Goal: Transaction & Acquisition: Purchase product/service

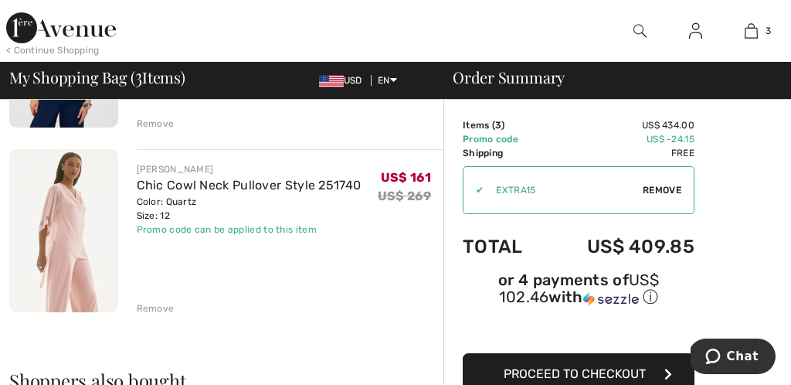
scroll to position [454, 0]
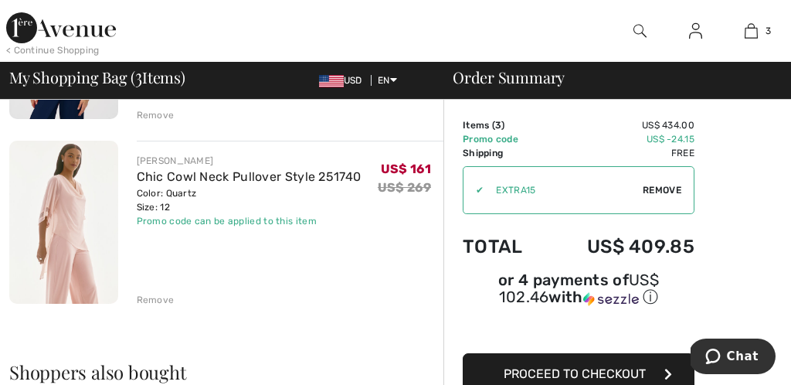
click at [154, 297] on div "Remove" at bounding box center [156, 300] width 38 height 14
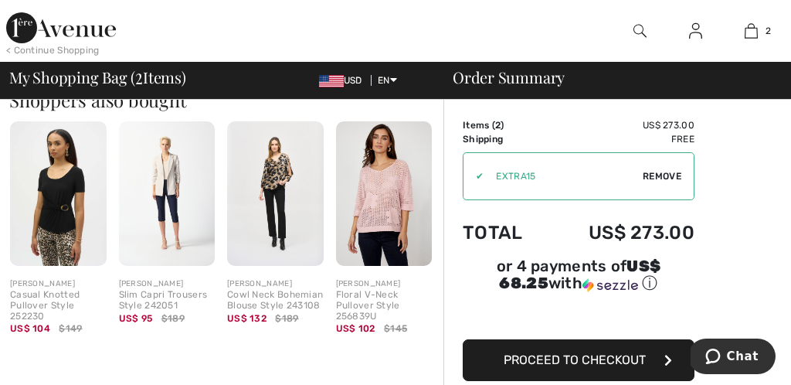
scroll to position [542, 0]
click at [70, 210] on img at bounding box center [58, 193] width 97 height 144
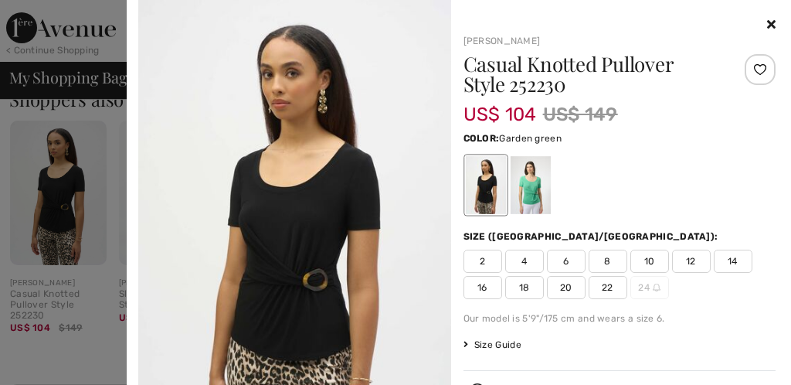
click at [531, 179] on div at bounding box center [530, 185] width 40 height 58
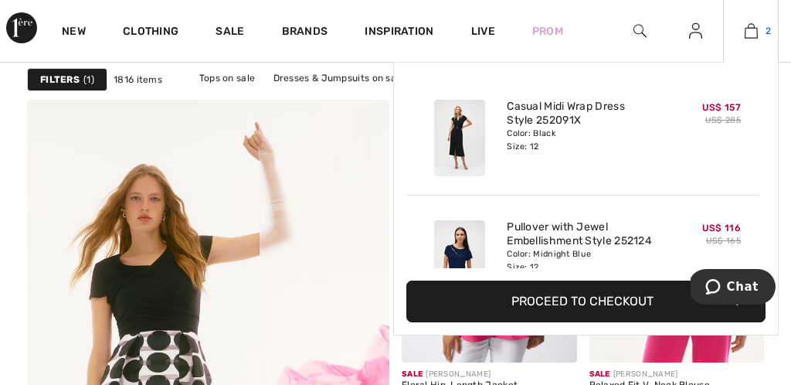
click at [745, 30] on img at bounding box center [751, 31] width 13 height 19
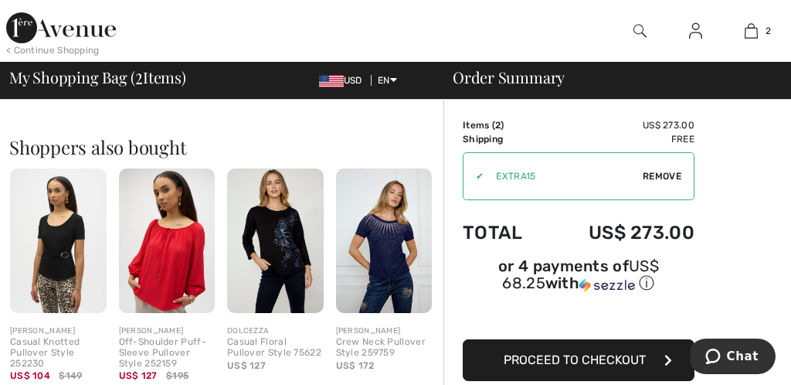
scroll to position [501, 0]
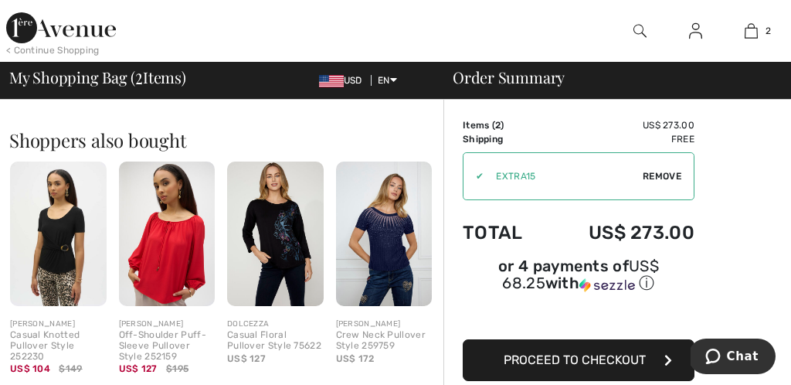
click at [287, 233] on img at bounding box center [275, 233] width 97 height 144
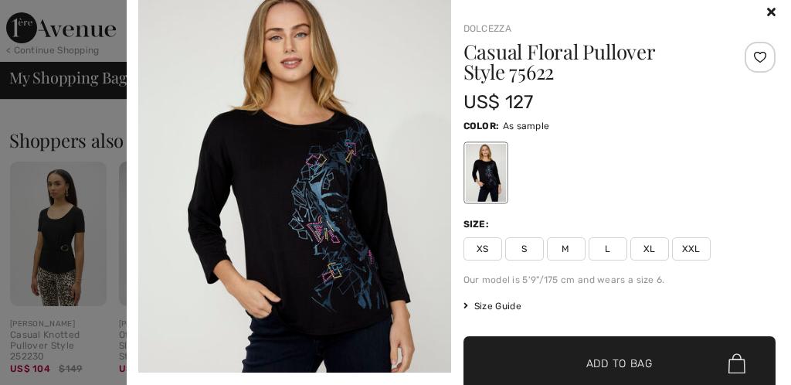
scroll to position [0, 0]
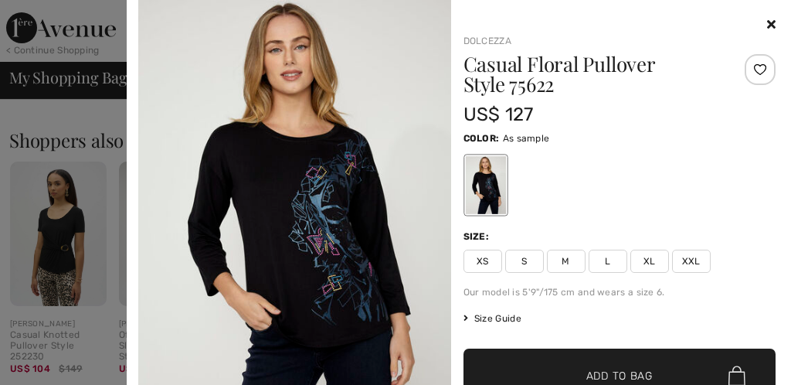
click at [365, 165] on img at bounding box center [294, 234] width 313 height 469
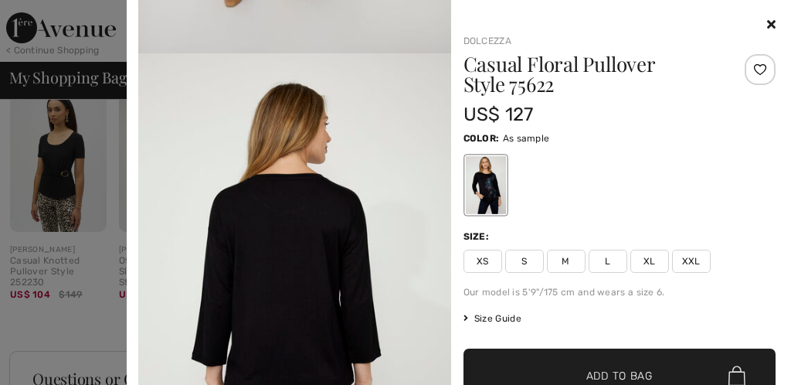
scroll to position [1514, 0]
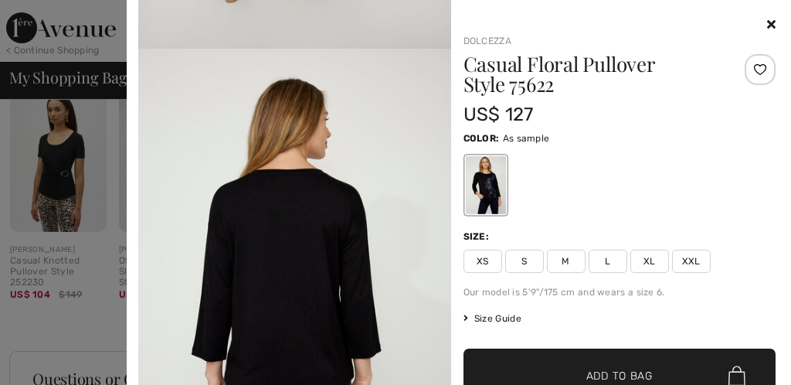
click at [775, 20] on icon at bounding box center [771, 24] width 8 height 12
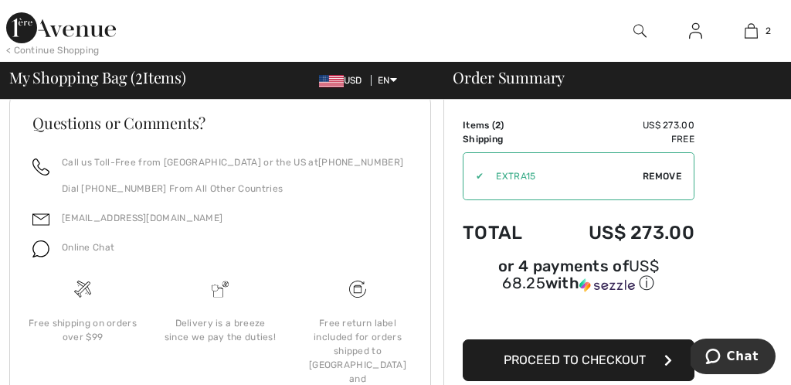
scroll to position [834, 0]
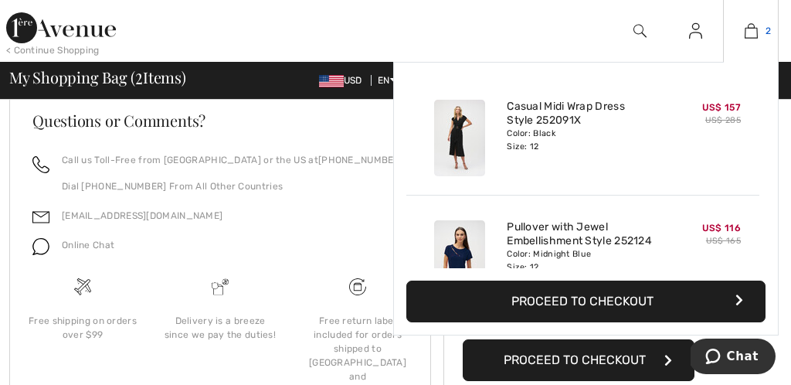
click at [753, 31] on img at bounding box center [751, 31] width 13 height 19
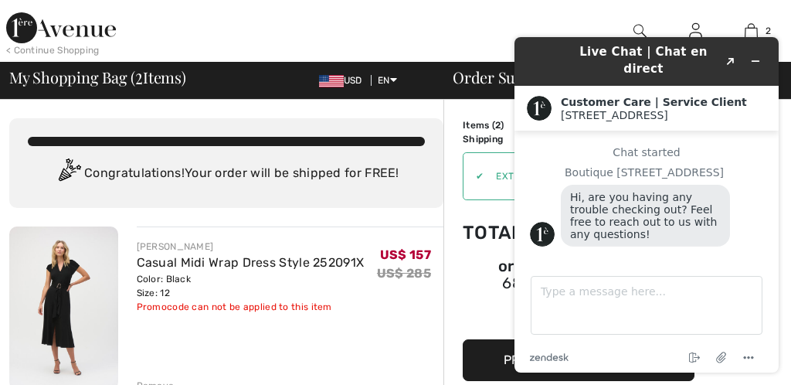
click at [379, 297] on div "US$ 157 US$ 285" at bounding box center [410, 277] width 66 height 74
click at [760, 56] on icon "Minimize widget" at bounding box center [755, 61] width 11 height 11
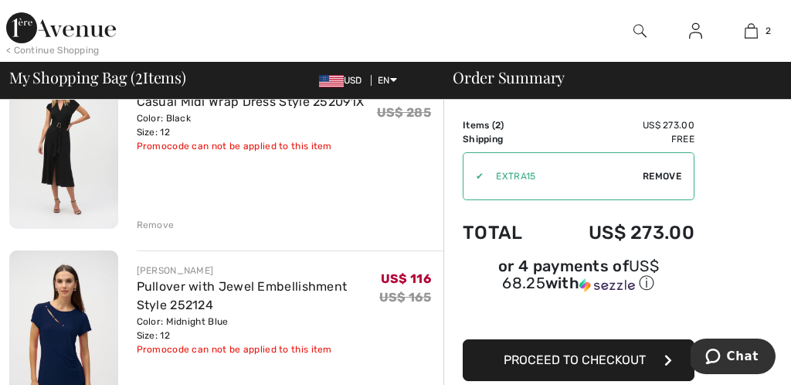
scroll to position [165, 0]
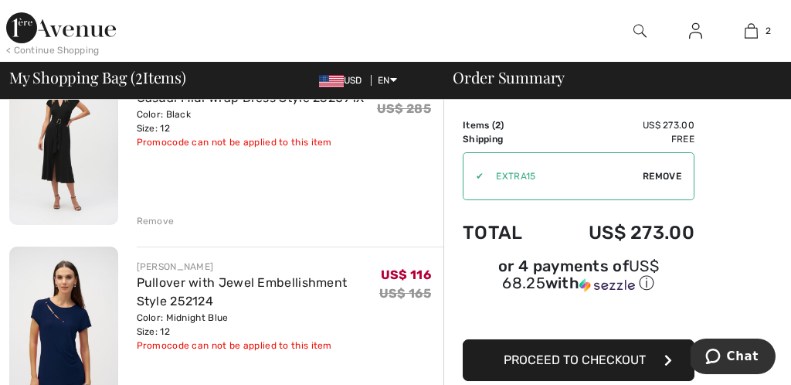
click at [607, 367] on span "Proceed to Checkout" at bounding box center [575, 359] width 142 height 15
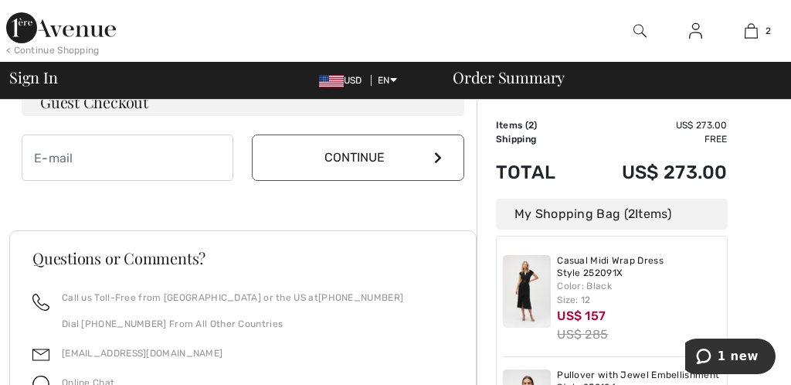
scroll to position [519, 0]
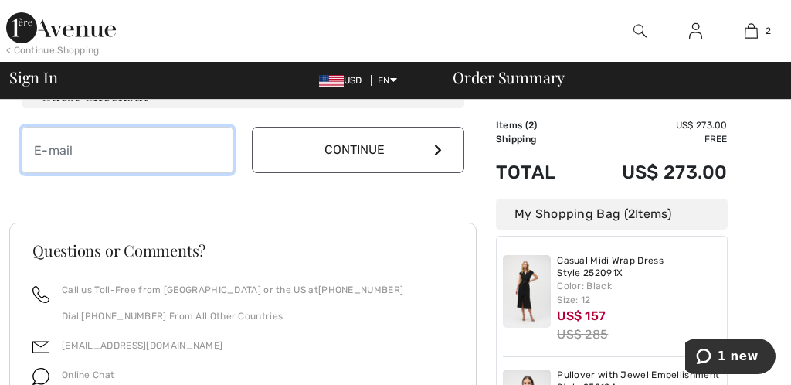
type input "[EMAIL_ADDRESS][DOMAIN_NAME]"
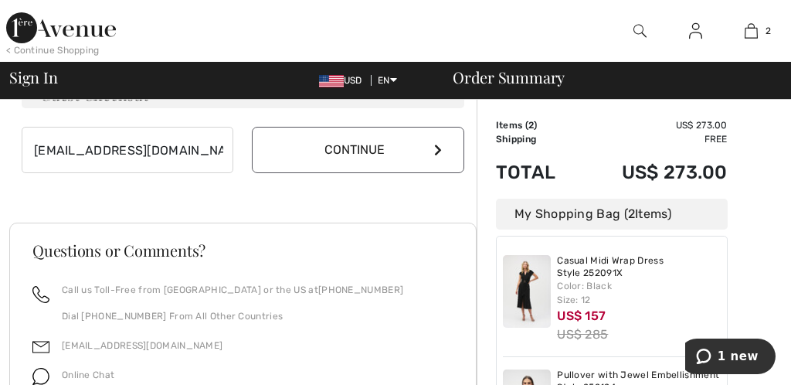
click at [389, 146] on button "Continue" at bounding box center [358, 150] width 212 height 46
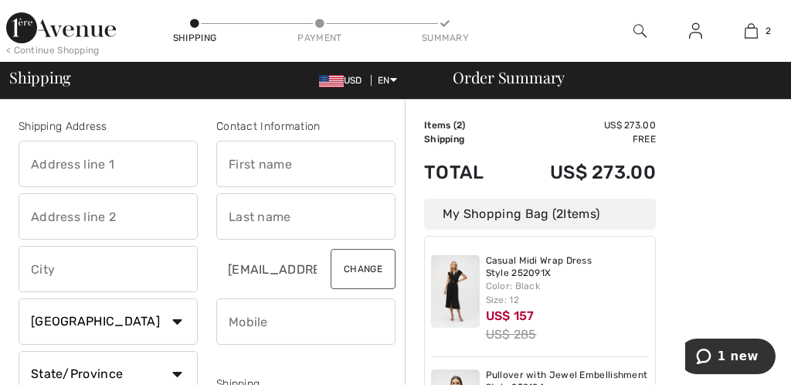
type input "3399 Tatanka Trail"
type input "Park City"
select select "0"
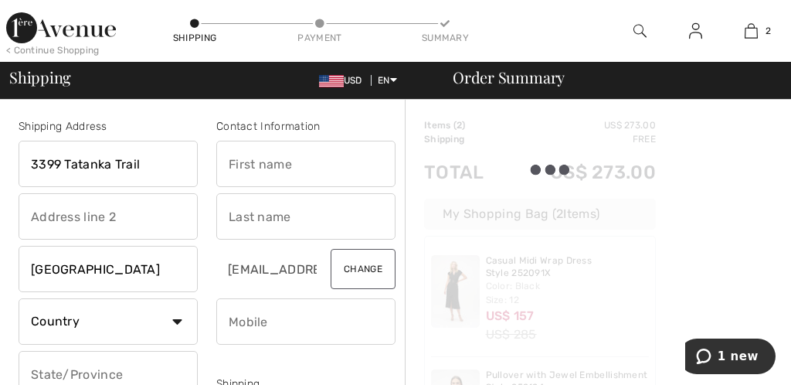
type input "840986237"
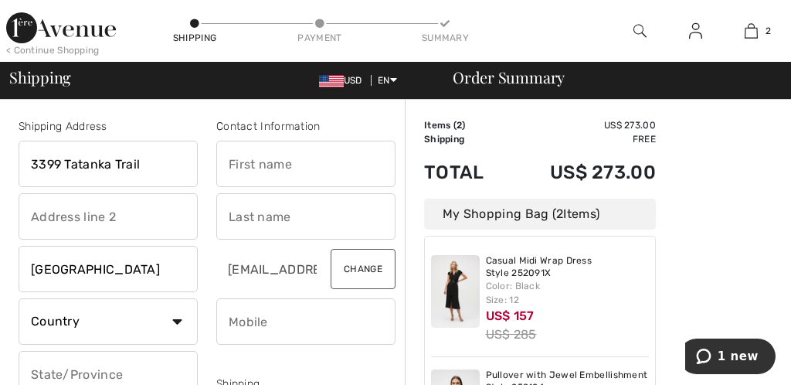
type input "Patricia"
type input "Linden"
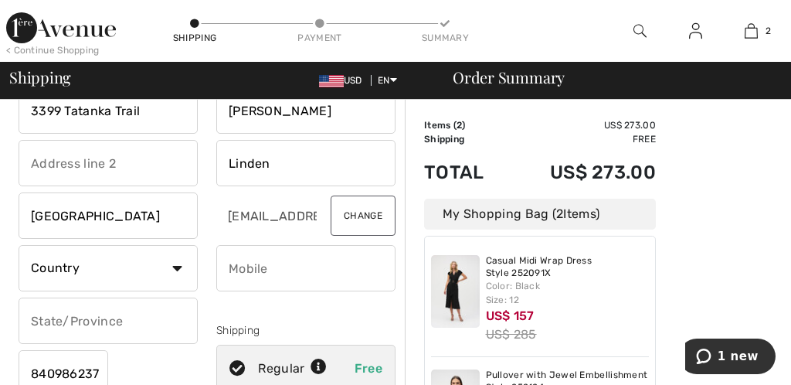
scroll to position [62, 0]
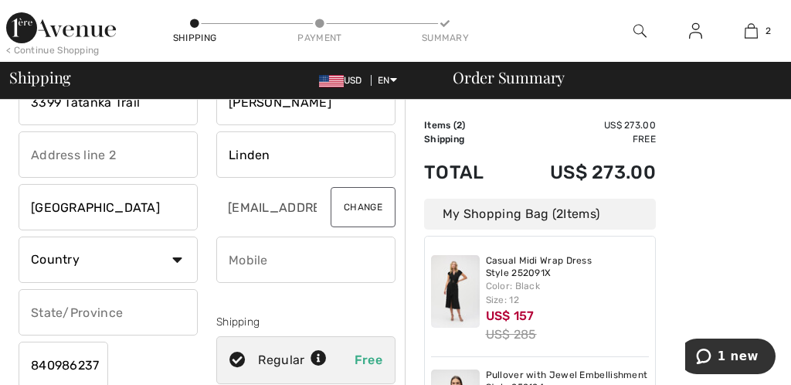
select select "US"
click at [176, 311] on select "State/Province Alabama Alaska American Samoa Arizona Arkansas California Colora…" at bounding box center [108, 312] width 179 height 46
select select "UT"
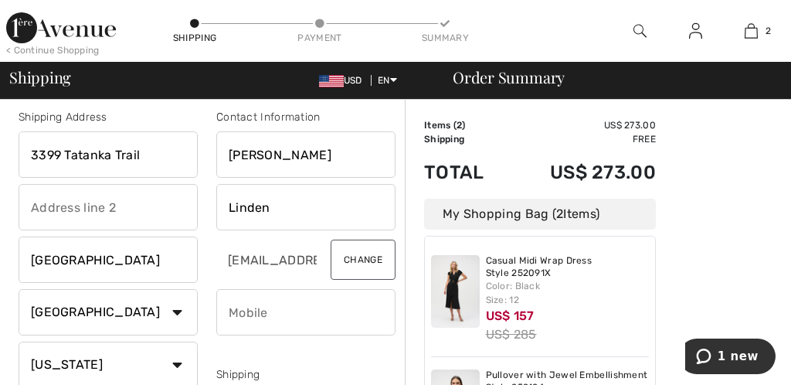
scroll to position [0, 0]
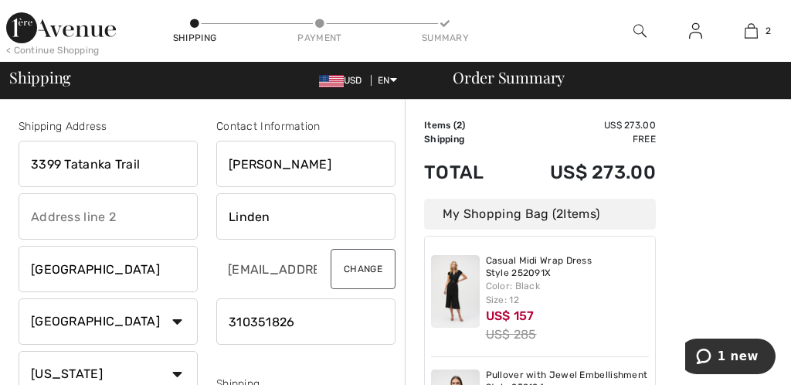
type input "3103518267"
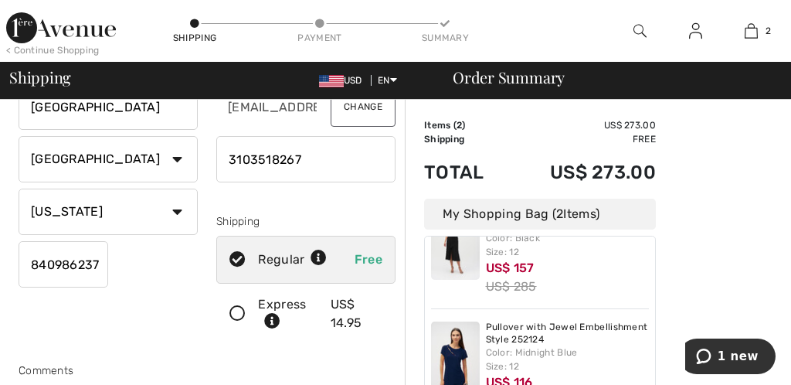
scroll to position [164, 0]
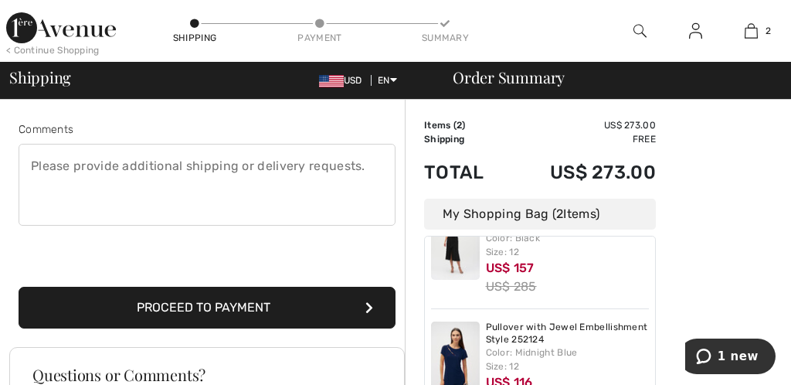
scroll to position [413, 0]
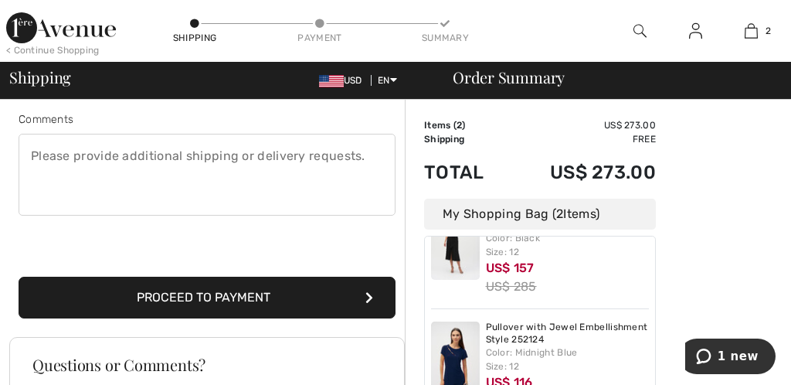
click at [256, 293] on button "Proceed to Payment" at bounding box center [207, 298] width 377 height 42
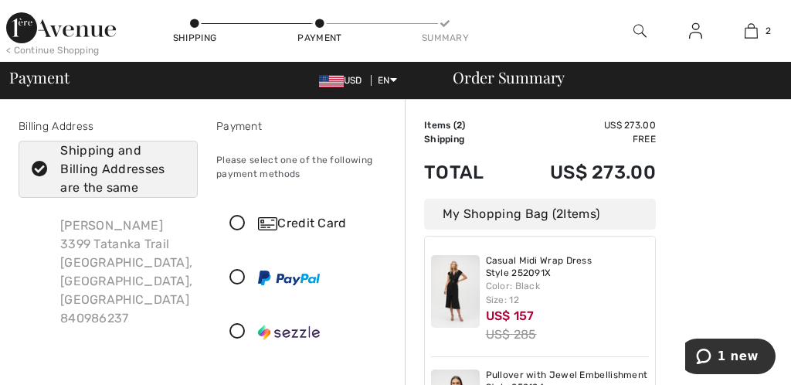
click at [236, 221] on icon at bounding box center [237, 224] width 41 height 16
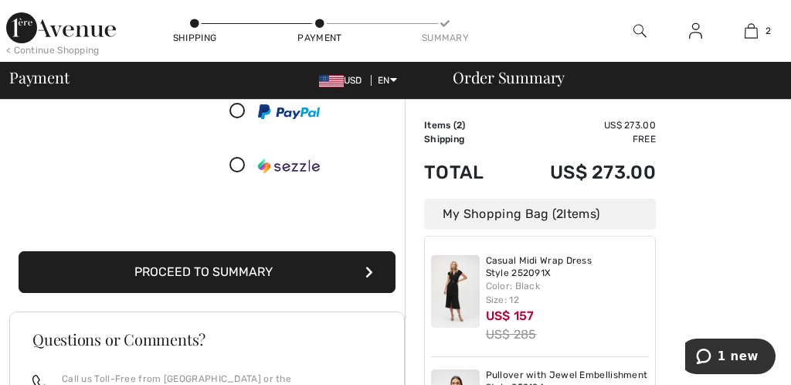
scroll to position [340, 0]
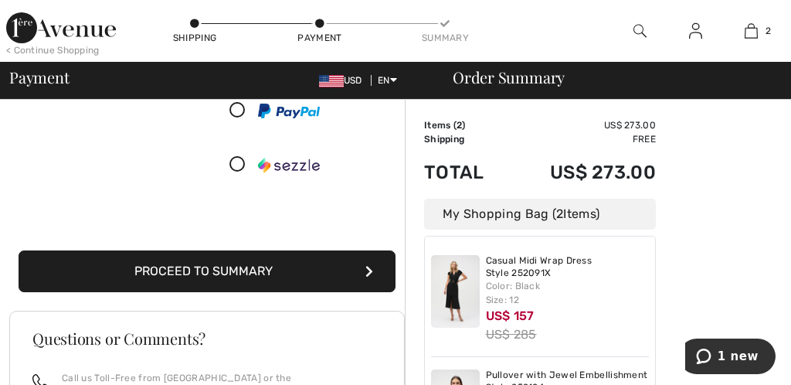
click at [236, 279] on button "Proceed to Summary" at bounding box center [207, 271] width 377 height 42
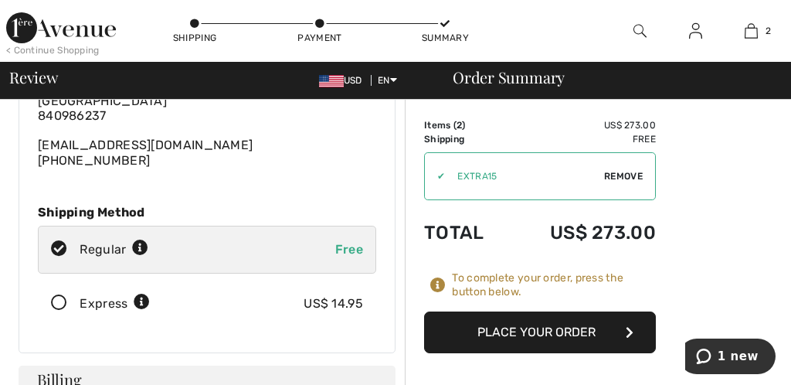
scroll to position [146, 0]
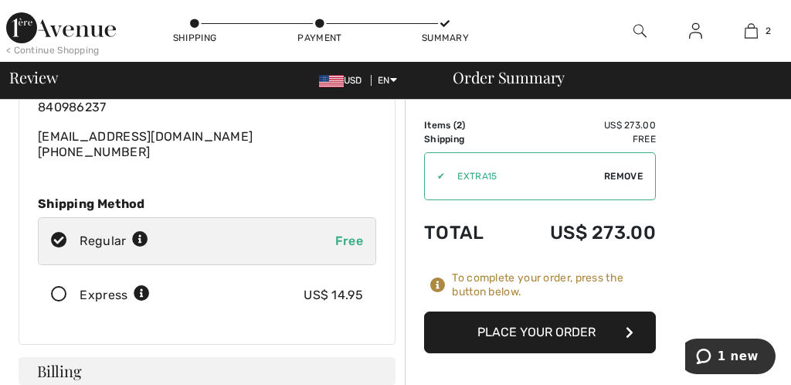
click at [542, 331] on button "Place Your Order" at bounding box center [540, 332] width 232 height 42
